Goal: Find specific page/section: Find specific page/section

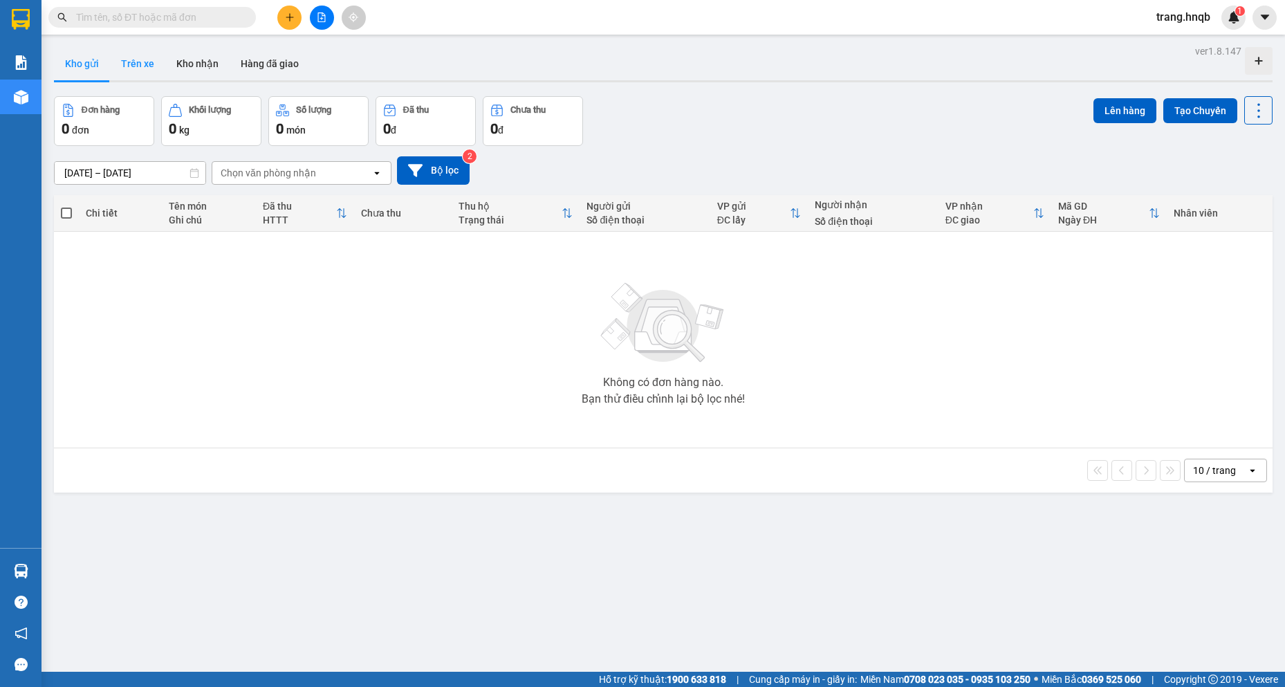
click at [143, 65] on button "Trên xe" at bounding box center [137, 63] width 55 height 33
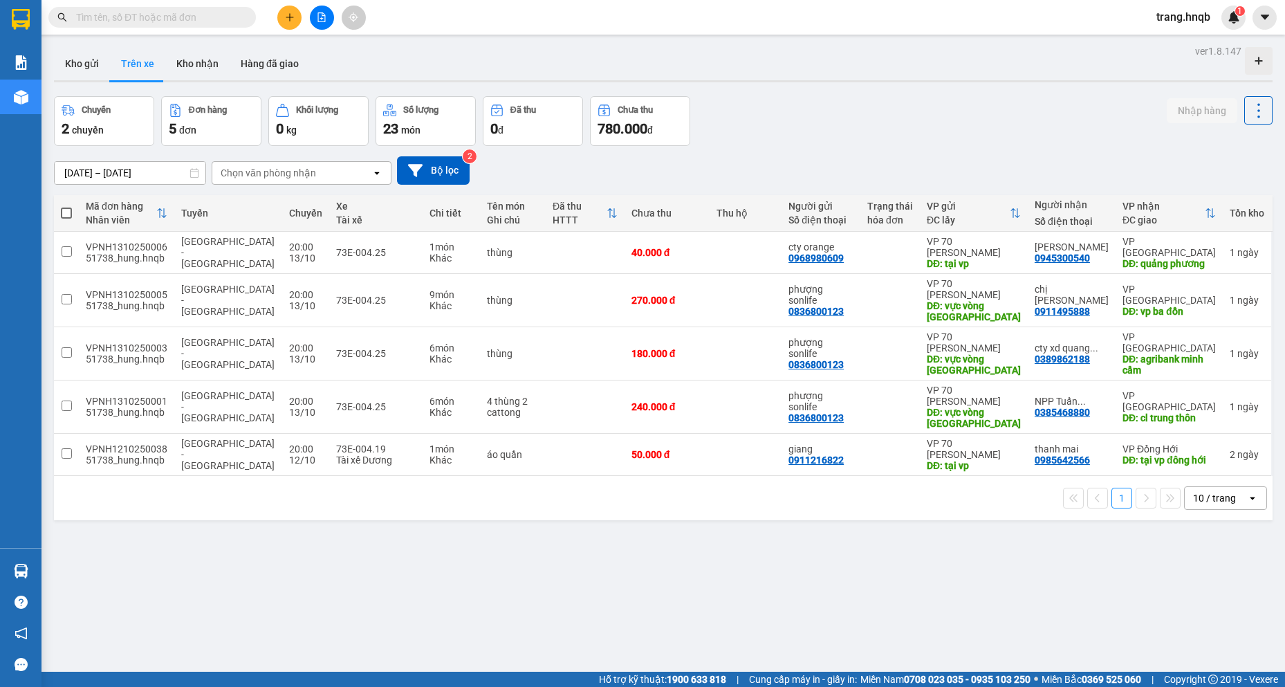
click at [1194, 499] on div "10 / trang" at bounding box center [1214, 498] width 43 height 14
click at [1215, 530] on span "5 / trang" at bounding box center [1204, 527] width 39 height 14
click at [1236, 497] on div "5 / trang" at bounding box center [1216, 498] width 62 height 22
click at [1223, 545] on span "10 / trang" at bounding box center [1207, 552] width 44 height 14
click at [1217, 495] on div "10 / trang" at bounding box center [1214, 498] width 43 height 14
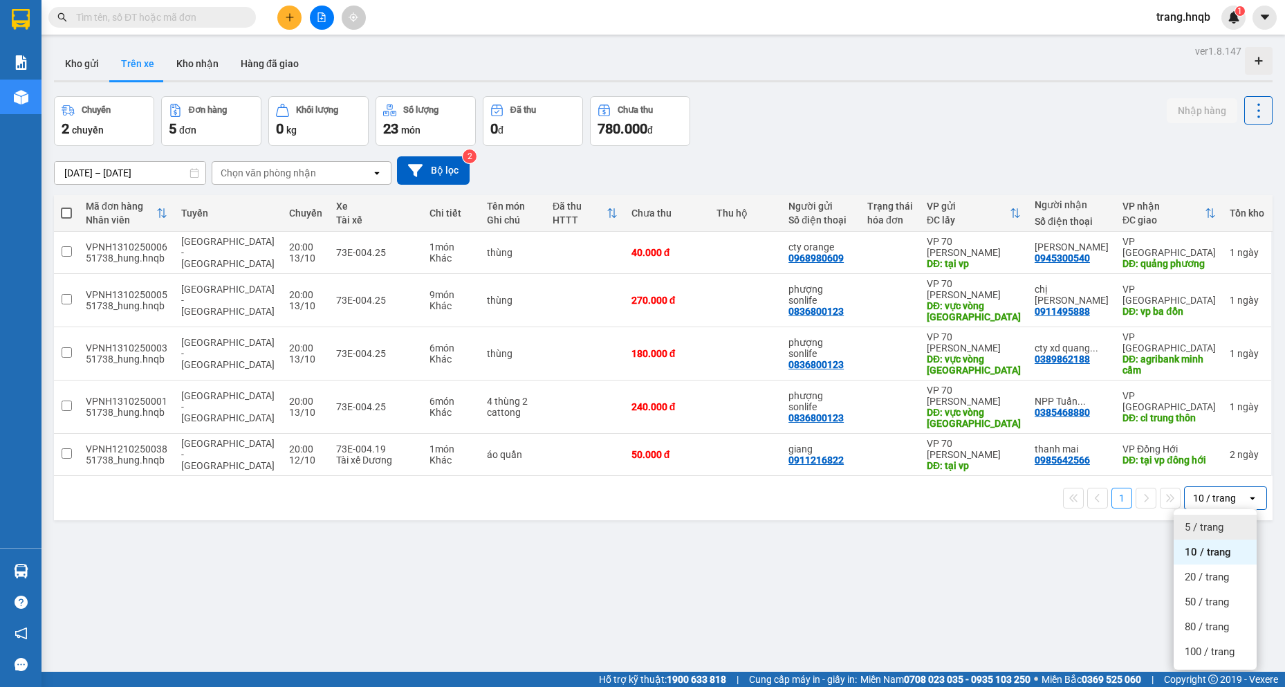
scroll to position [64, 0]
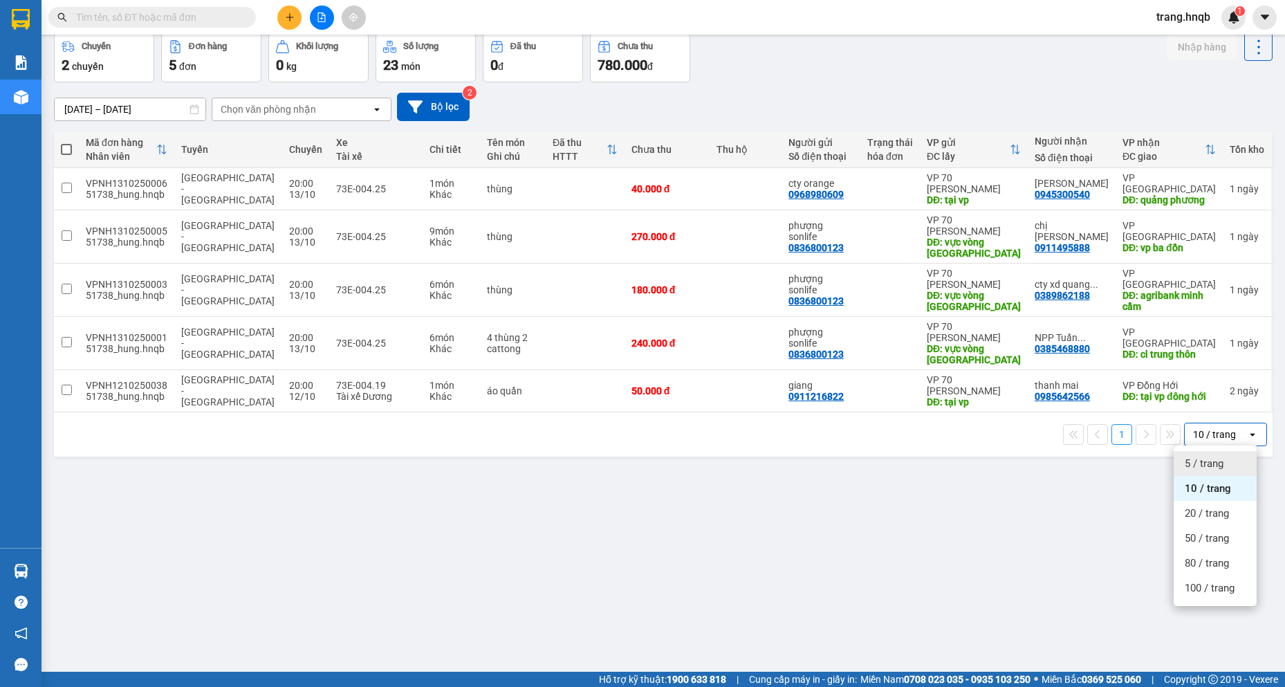
click at [1209, 461] on span "5 / trang" at bounding box center [1204, 463] width 39 height 14
click at [1244, 147] on div "Tồn kho" at bounding box center [1247, 149] width 35 height 11
click at [1250, 434] on icon at bounding box center [1252, 434] width 5 height 3
click at [1201, 508] on span "20 / trang" at bounding box center [1207, 513] width 44 height 14
click at [1196, 436] on div "20 / trang" at bounding box center [1214, 434] width 43 height 14
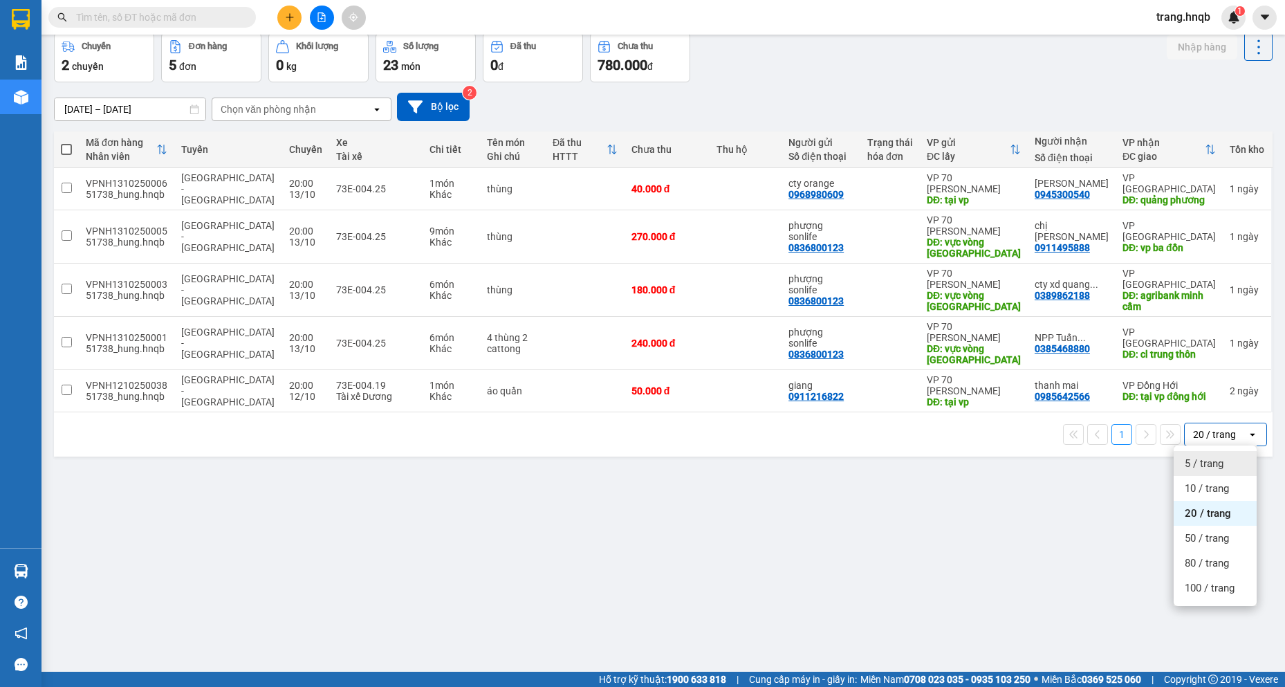
click at [1197, 459] on span "5 / trang" at bounding box center [1204, 463] width 39 height 14
